Goal: Task Accomplishment & Management: Manage account settings

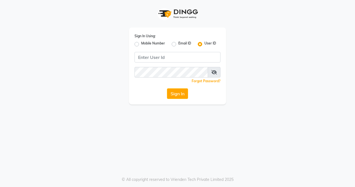
drag, startPoint x: 136, startPoint y: 42, endPoint x: 140, endPoint y: 50, distance: 9.5
click at [136, 42] on div "Mobile Number" at bounding box center [149, 44] width 30 height 7
click at [137, 47] on div "Mobile Number" at bounding box center [149, 44] width 30 height 7
click at [141, 46] on label "Mobile Number" at bounding box center [153, 44] width 24 height 7
click at [141, 44] on input "Mobile Number" at bounding box center [143, 43] width 4 height 4
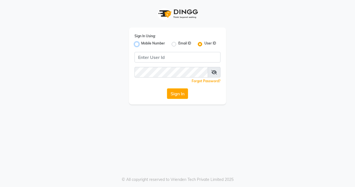
radio input "true"
radio input "false"
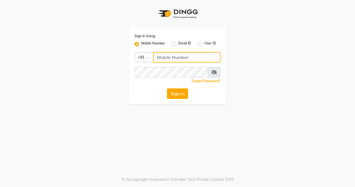
click at [162, 57] on input "Username" at bounding box center [186, 57] width 67 height 11
type input "7045700805"
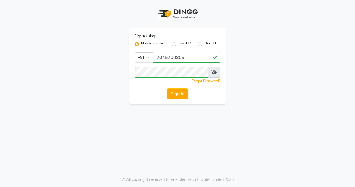
click at [177, 90] on button "Sign In" at bounding box center [177, 93] width 21 height 11
